Goal: Find specific page/section: Find specific page/section

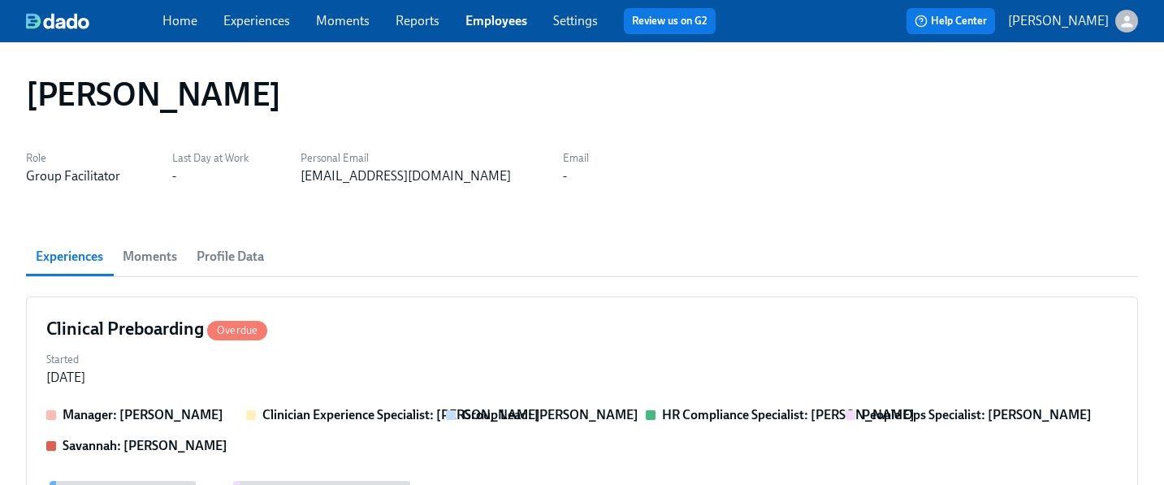
scroll to position [158, 0]
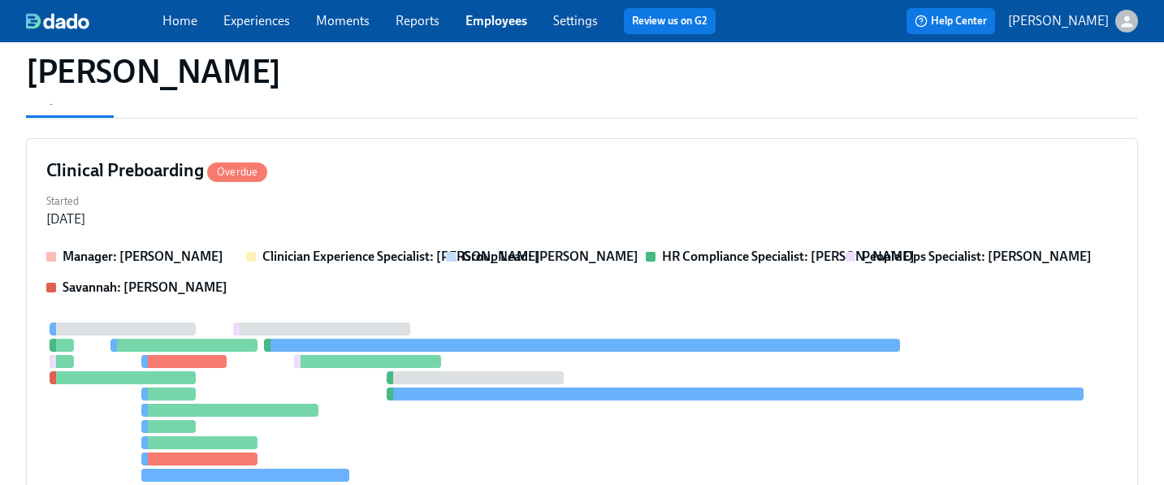
click at [510, 17] on link "Employees" at bounding box center [497, 20] width 62 height 15
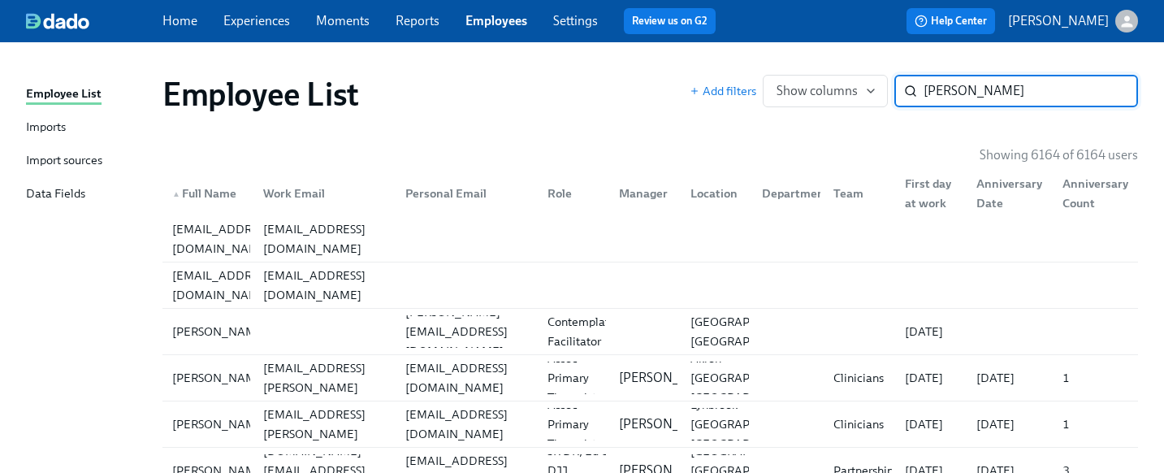
type input "[PERSON_NAME]"
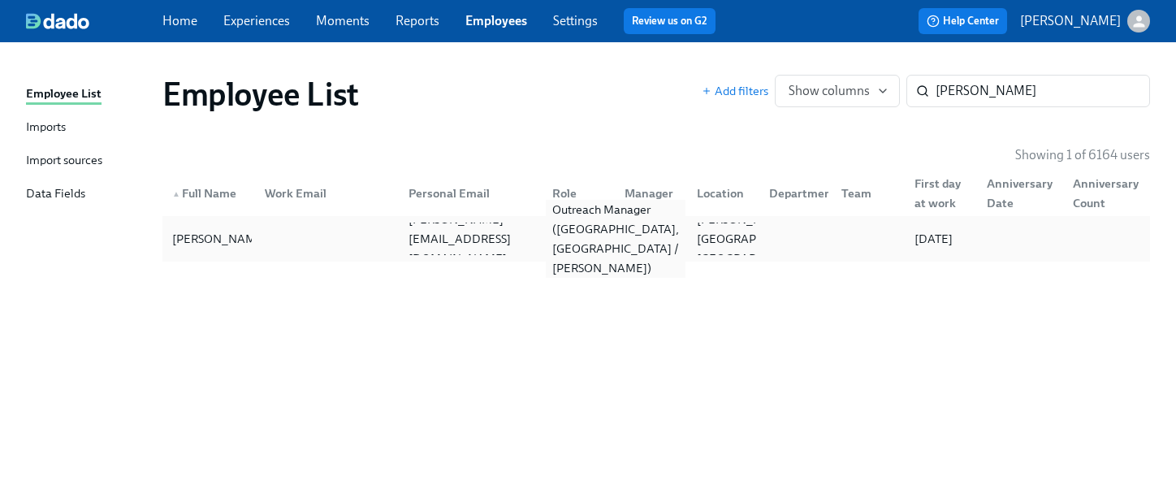
click at [576, 237] on div "Outreach Manager ([GEOGRAPHIC_DATA], [GEOGRAPHIC_DATA] / [PERSON_NAME])" at bounding box center [616, 239] width 140 height 78
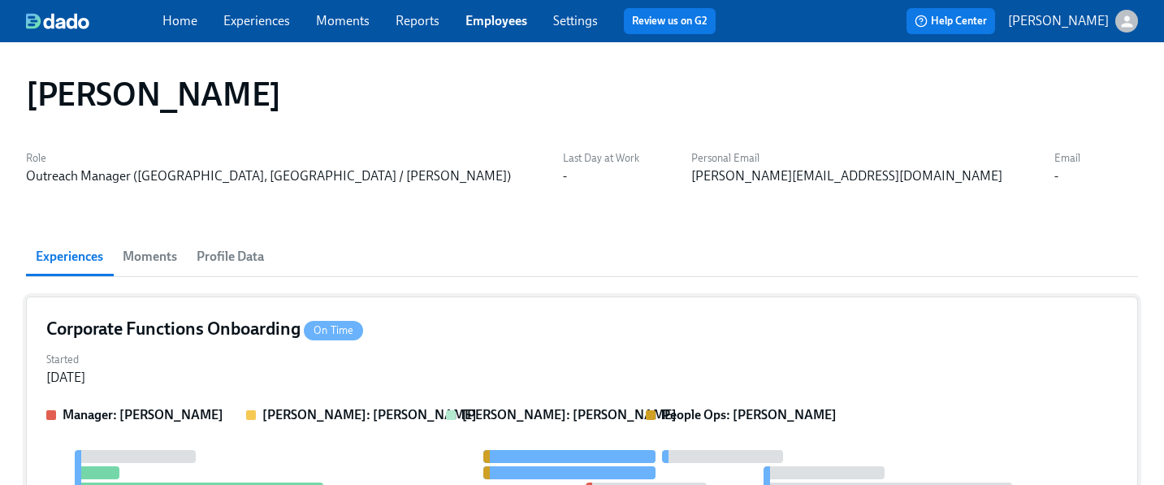
scroll to position [98, 0]
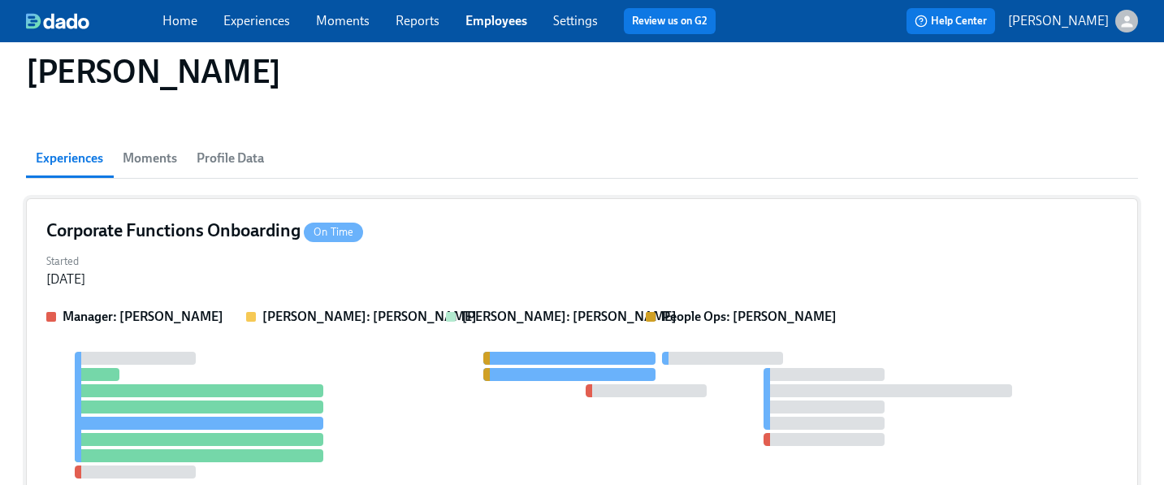
click at [537, 258] on div "Started [DATE]" at bounding box center [582, 268] width 1072 height 39
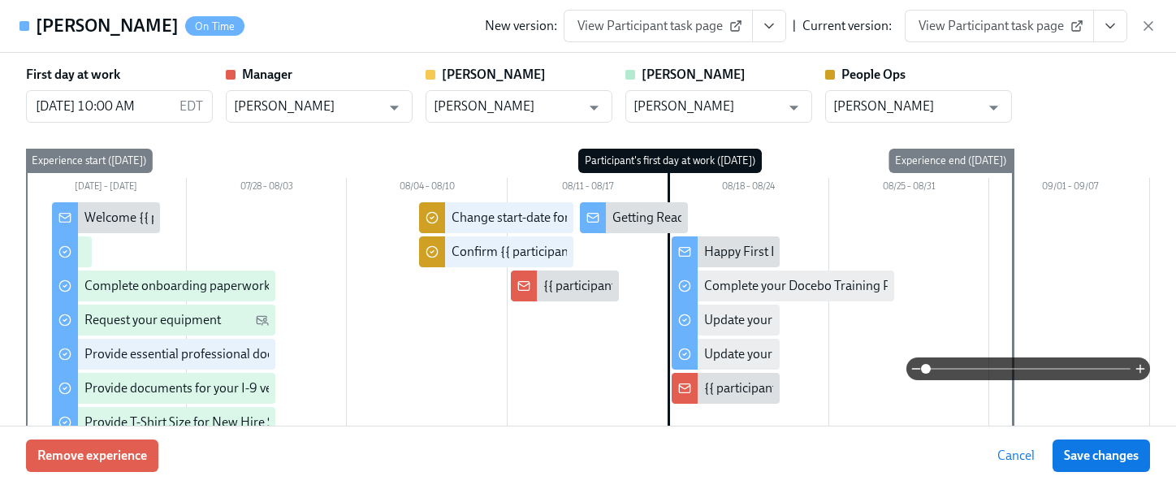
click at [1111, 30] on icon "View task page" at bounding box center [1110, 26] width 16 height 16
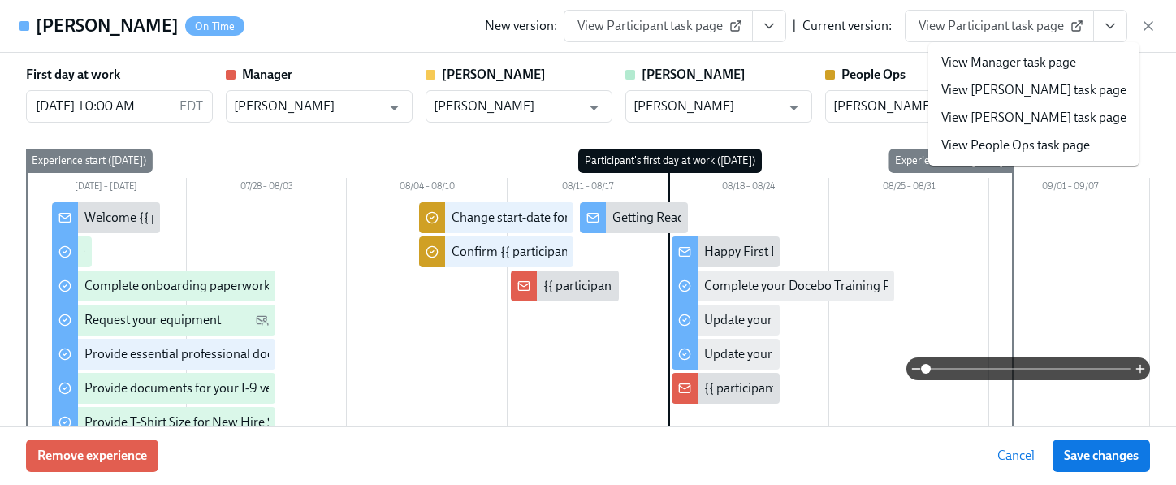
click at [1050, 139] on link "View People Ops task page" at bounding box center [1016, 145] width 149 height 18
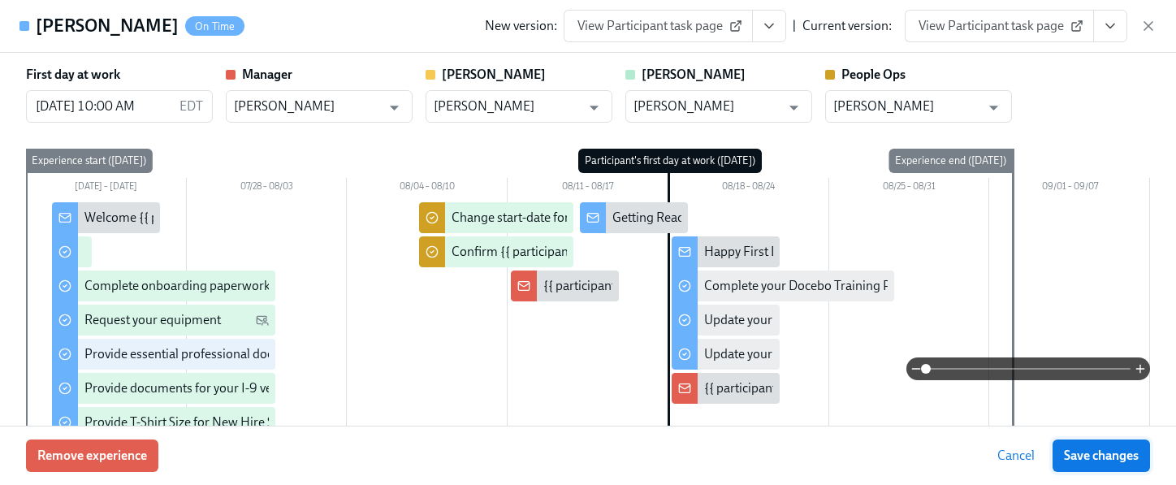
click at [1070, 460] on span "Save changes" at bounding box center [1101, 456] width 75 height 16
click at [1152, 28] on icon "button" at bounding box center [1149, 26] width 16 height 16
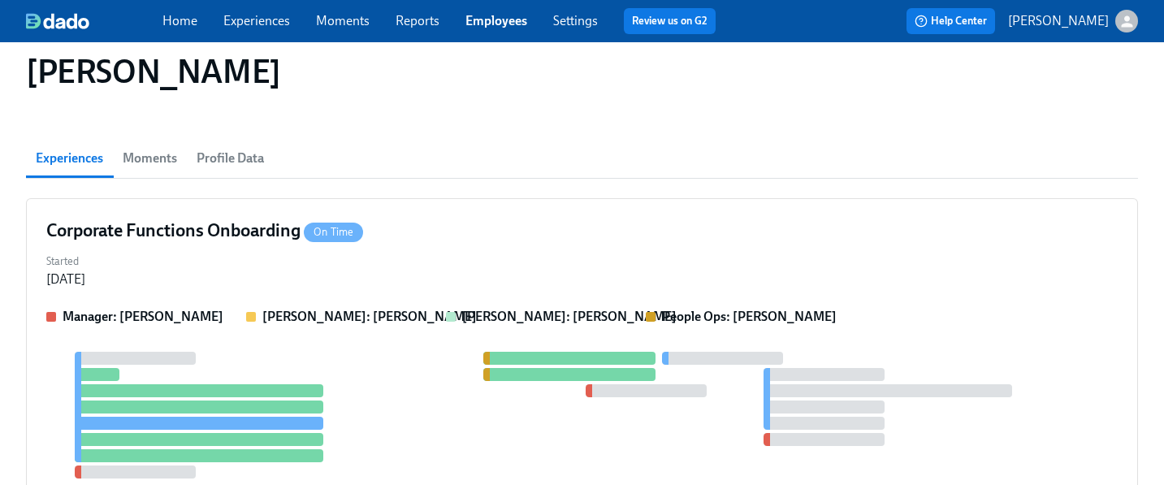
click at [494, 15] on link "Employees" at bounding box center [497, 20] width 62 height 15
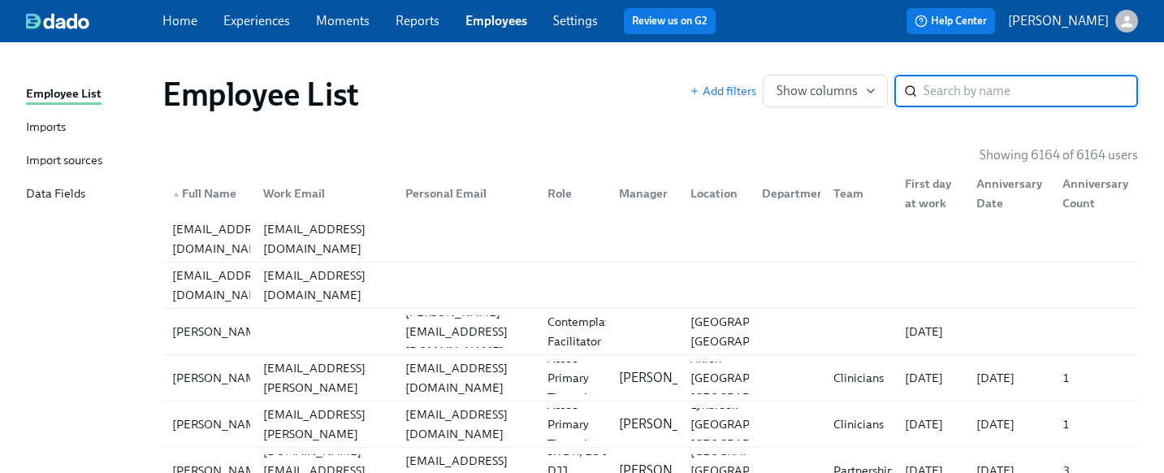
click at [967, 89] on input "search" at bounding box center [1031, 91] width 214 height 32
type input "edge"
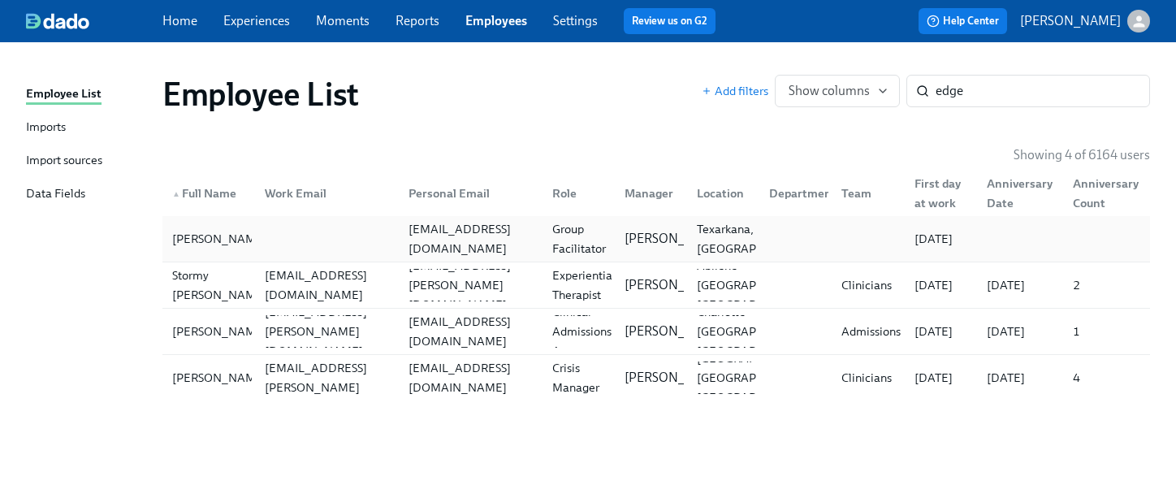
click at [522, 251] on div "[EMAIL_ADDRESS][DOMAIN_NAME]" at bounding box center [468, 239] width 144 height 32
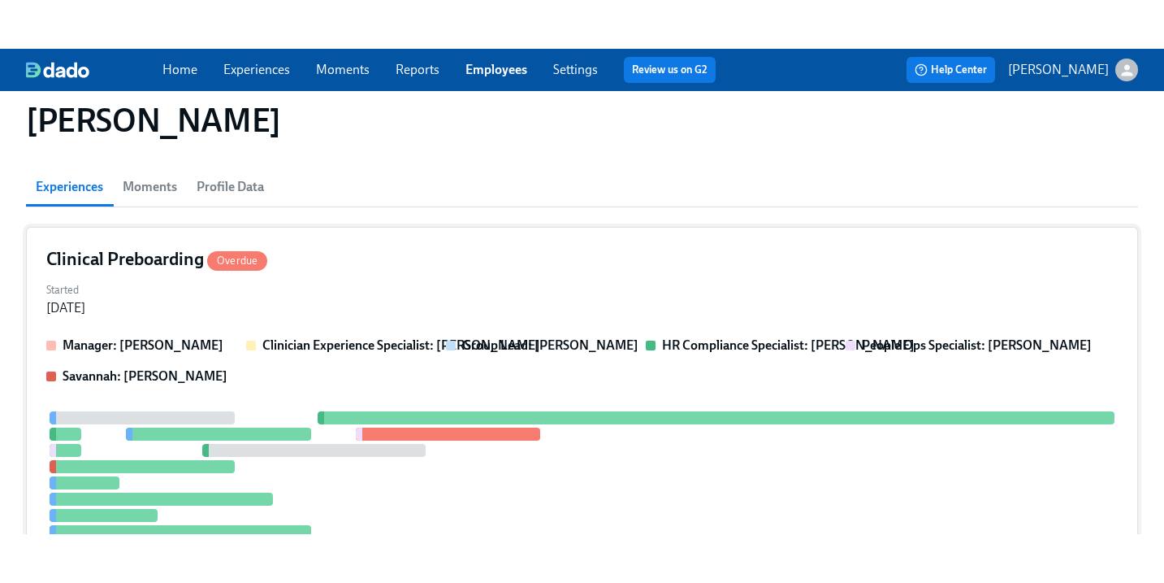
scroll to position [140, 0]
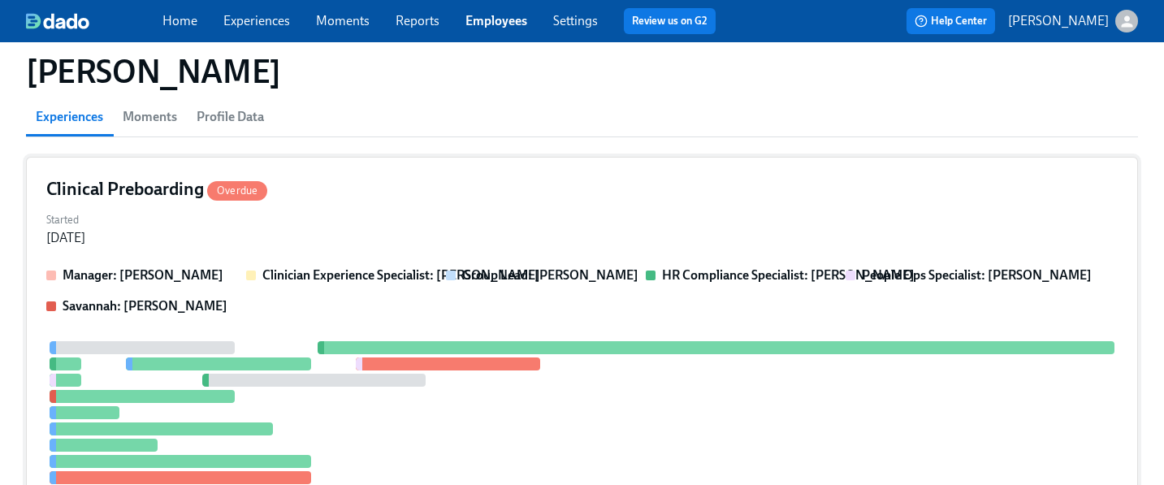
click at [582, 197] on div "Clinical Preboarding Overdue" at bounding box center [582, 189] width 1072 height 24
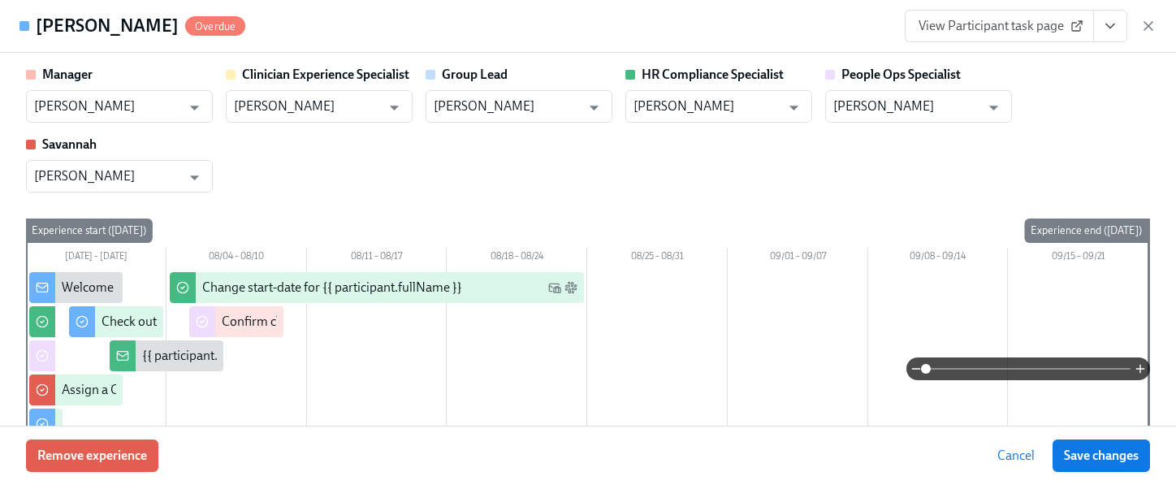
click at [1103, 24] on icon "View task page" at bounding box center [1110, 26] width 16 height 16
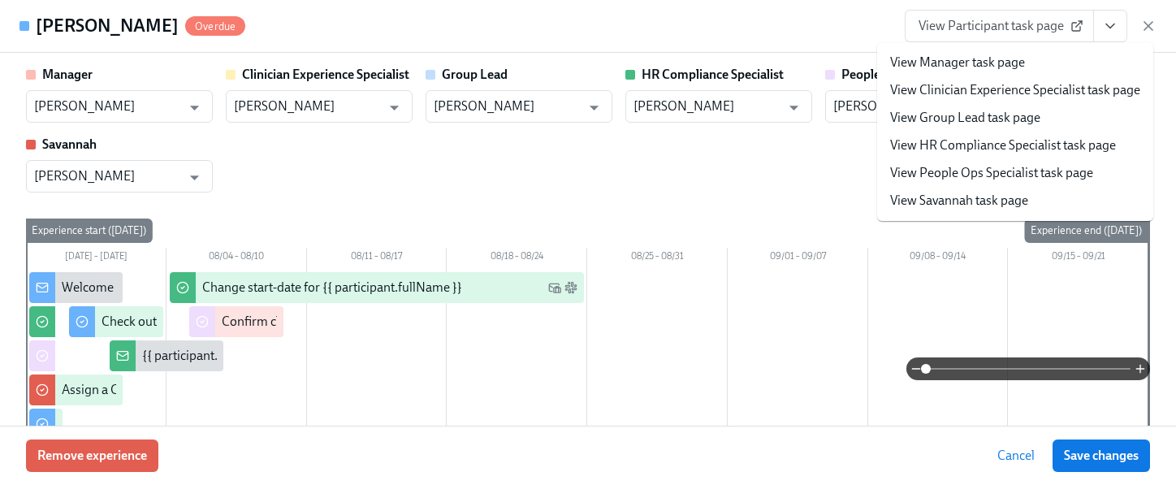
click at [1013, 174] on link "View People Ops Specialist task page" at bounding box center [991, 173] width 203 height 18
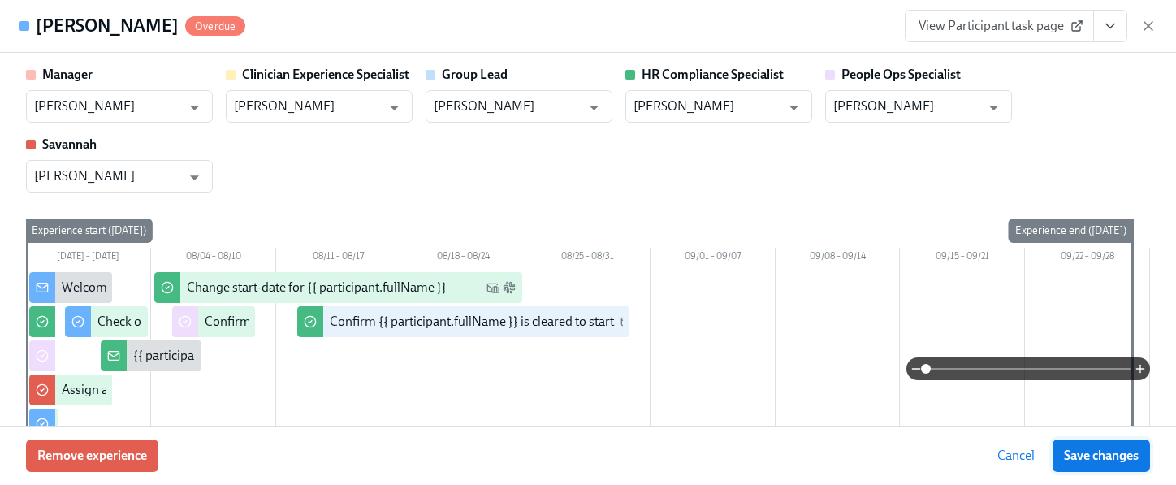
click at [1131, 456] on span "Save changes" at bounding box center [1101, 456] width 75 height 16
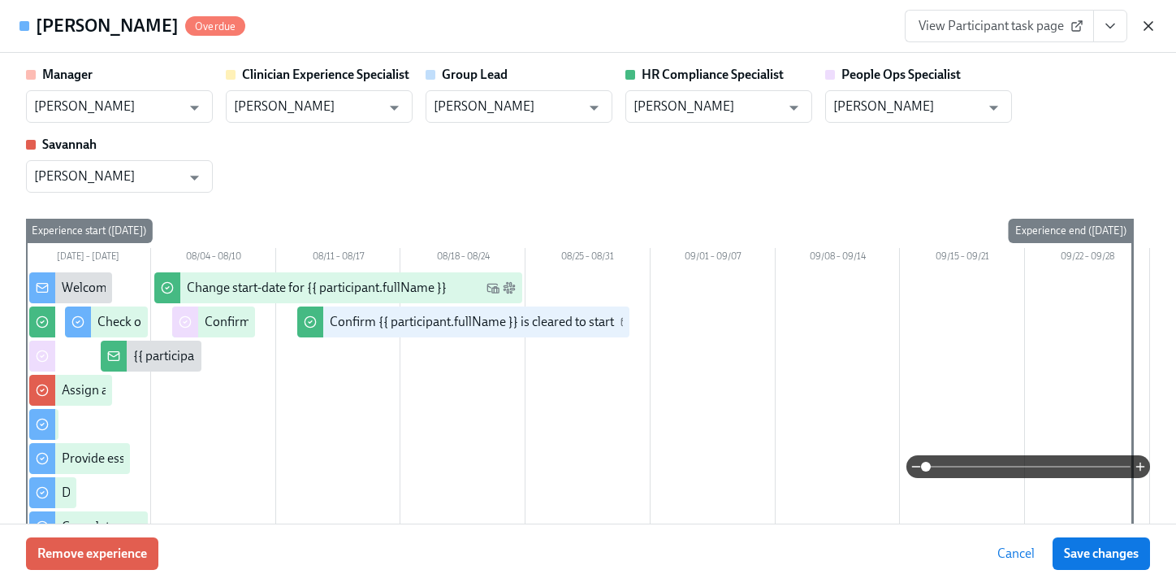
click at [1151, 24] on icon "button" at bounding box center [1149, 26] width 8 height 8
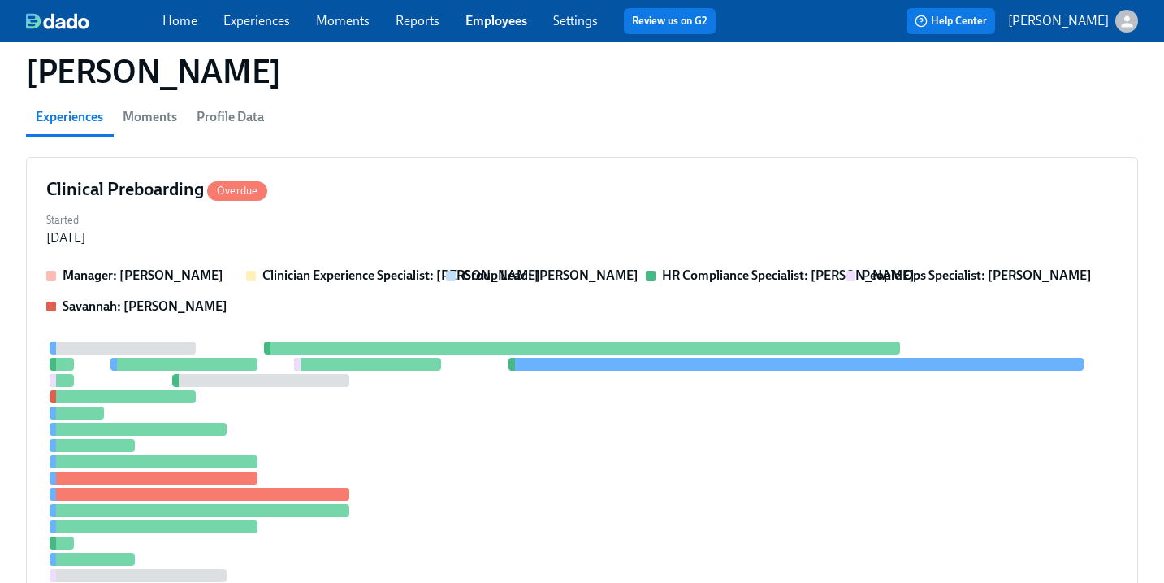
click at [494, 16] on link "Employees" at bounding box center [497, 20] width 62 height 15
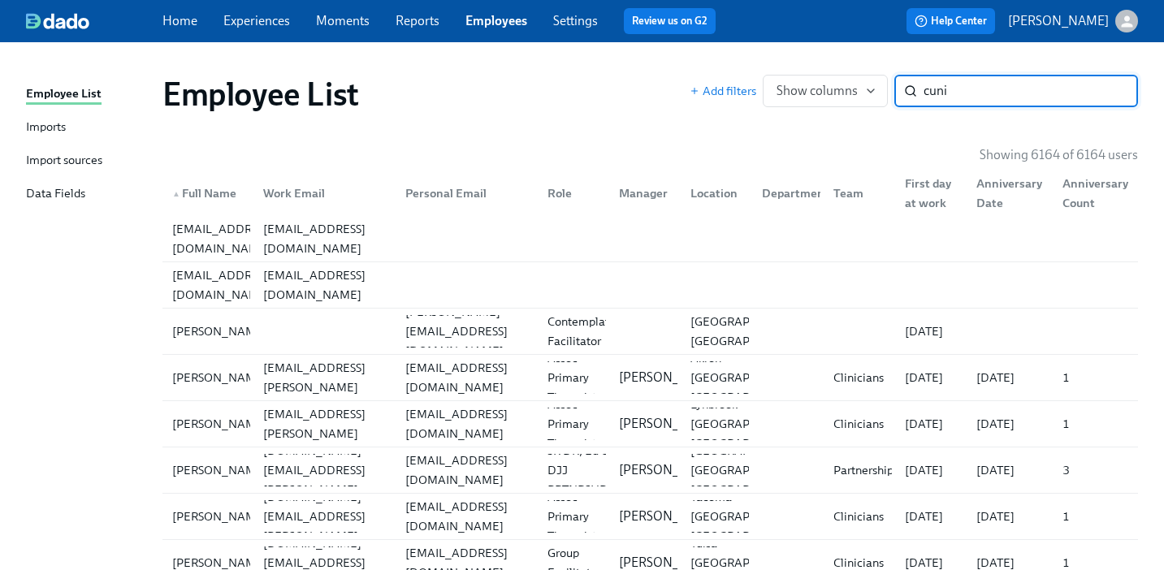
type input "cuni"
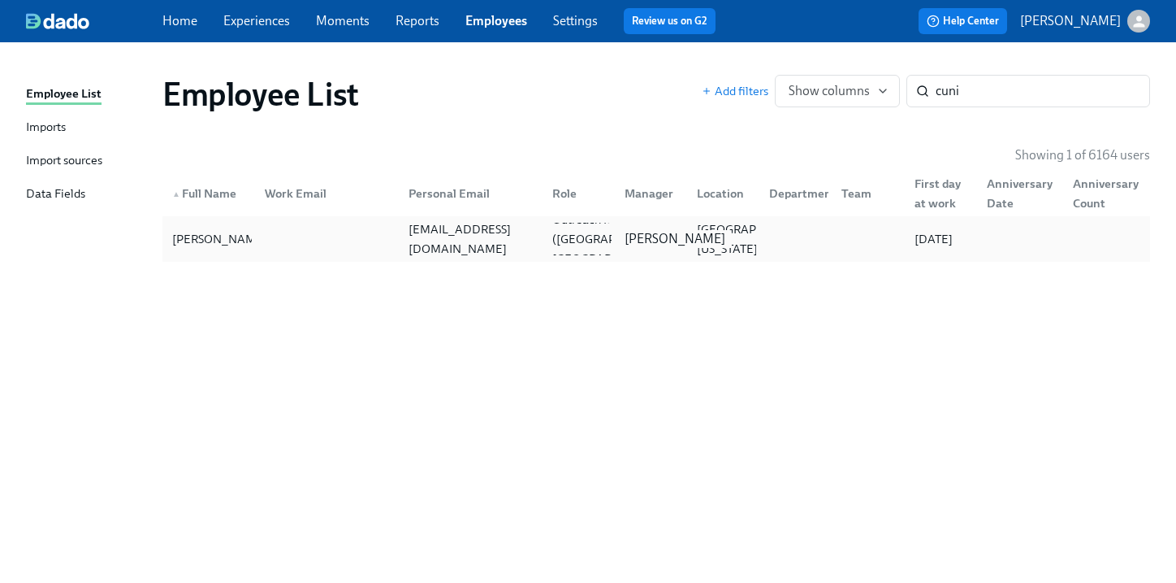
click at [630, 235] on p "[PERSON_NAME]" at bounding box center [675, 239] width 101 height 18
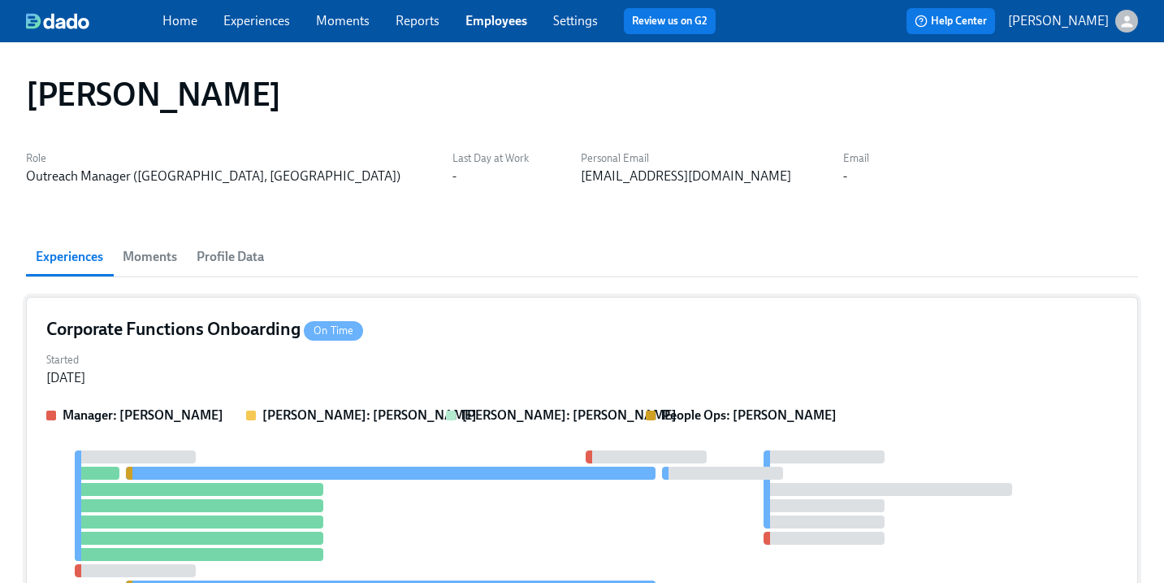
click at [726, 348] on div "Started [DATE]" at bounding box center [582, 367] width 1072 height 39
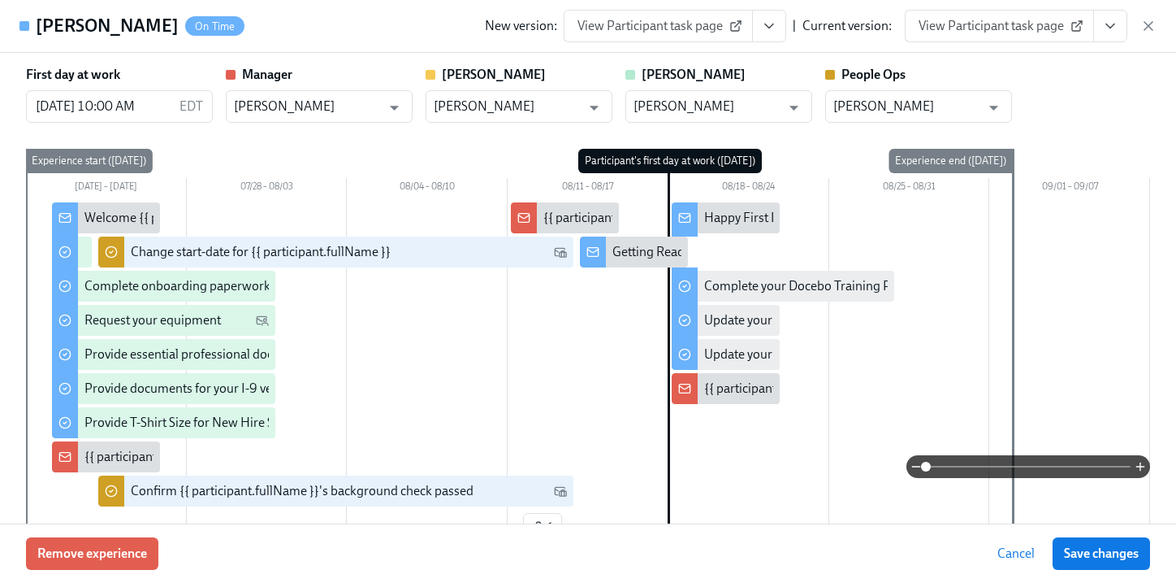
click at [1113, 20] on icon "View task page" at bounding box center [1110, 26] width 16 height 16
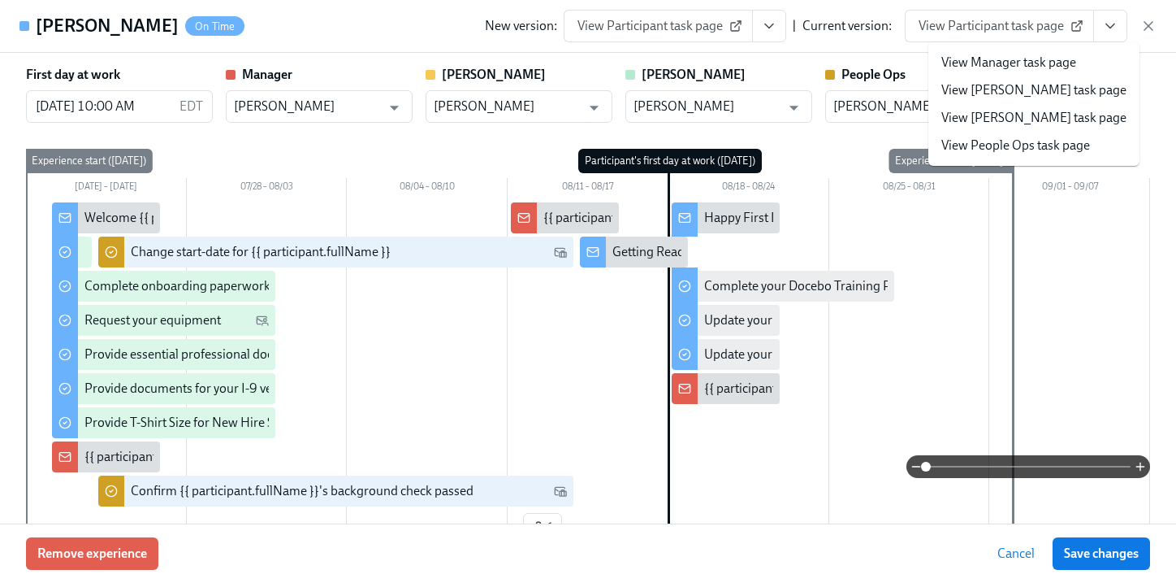
click at [1016, 158] on li "View People Ops task page" at bounding box center [1034, 146] width 211 height 28
click at [1030, 151] on link "View People Ops task page" at bounding box center [1016, 145] width 149 height 18
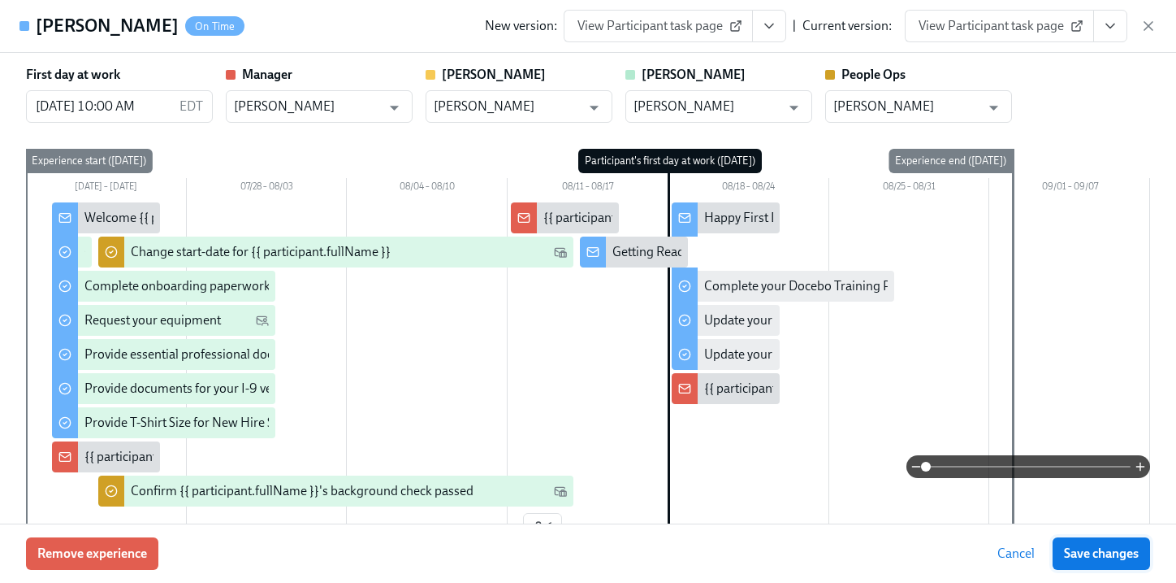
click at [1103, 484] on span "Save changes" at bounding box center [1101, 553] width 75 height 16
